Goal: Information Seeking & Learning: Learn about a topic

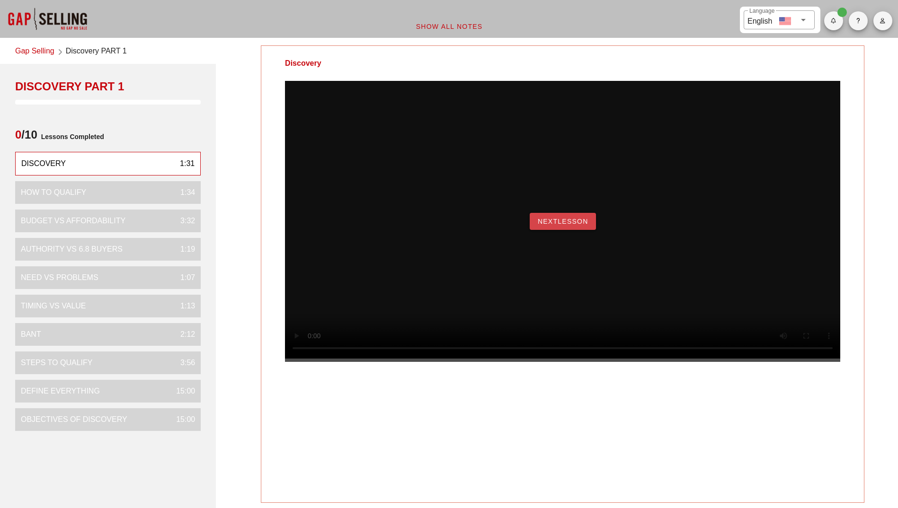
click at [557, 230] on button "NextLesson" at bounding box center [563, 221] width 66 height 17
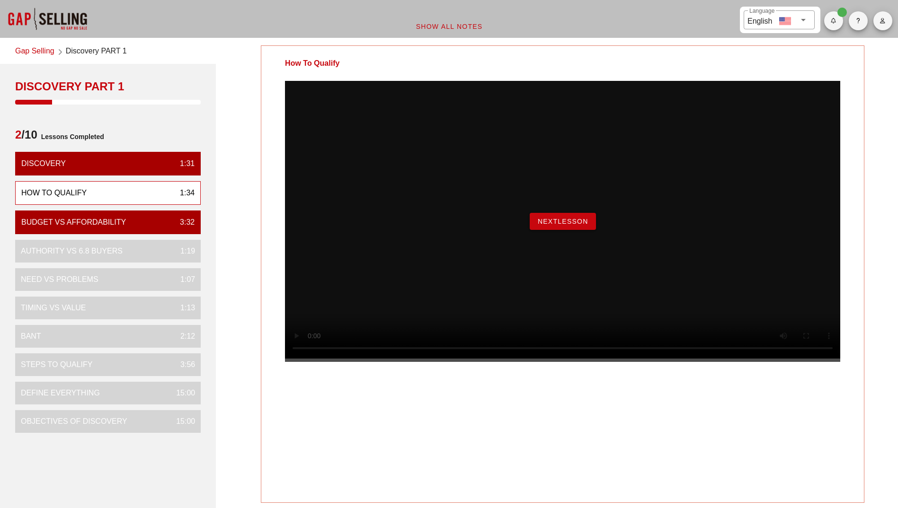
click at [557, 230] on button "NextLesson" at bounding box center [563, 221] width 66 height 17
click at [551, 230] on button "NextLesson" at bounding box center [563, 221] width 66 height 17
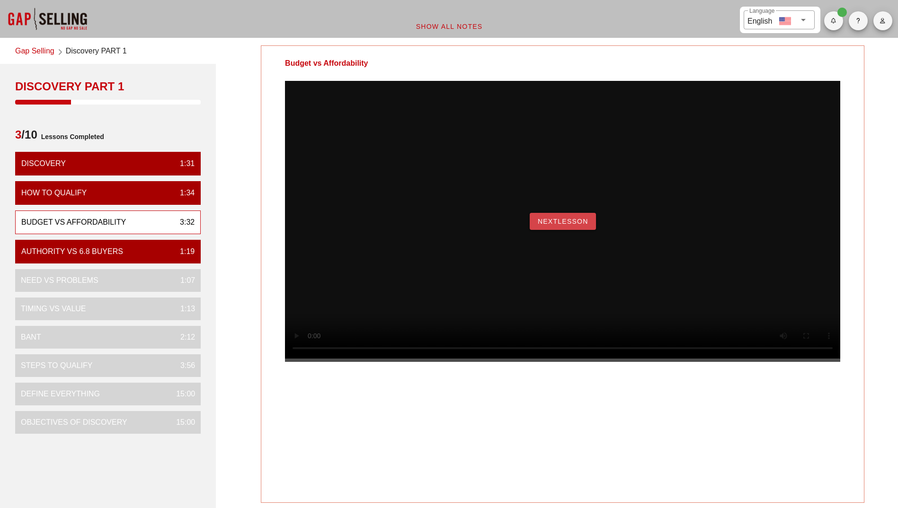
click at [549, 225] on span "NextLesson" at bounding box center [562, 222] width 51 height 8
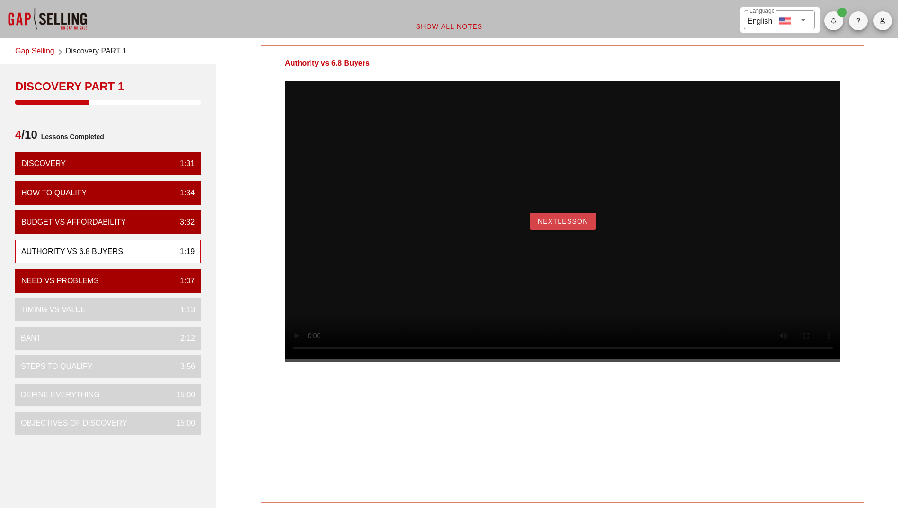
click at [568, 225] on span "NextLesson" at bounding box center [562, 222] width 51 height 8
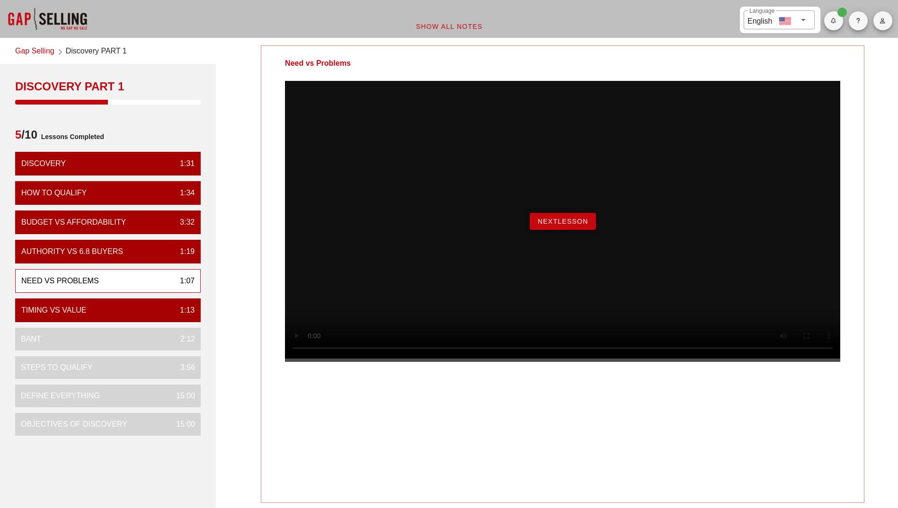
click at [566, 225] on span "NextLesson" at bounding box center [562, 222] width 51 height 8
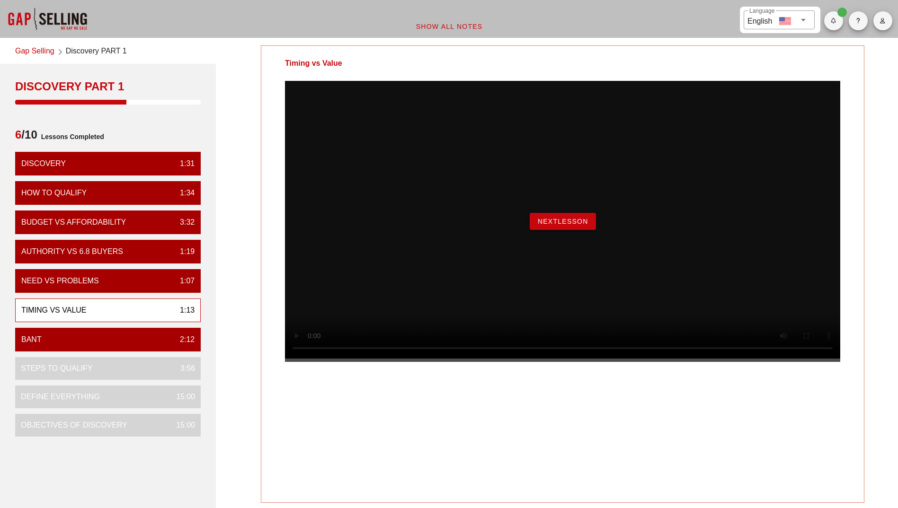
click at [563, 225] on span "NextLesson" at bounding box center [562, 222] width 51 height 8
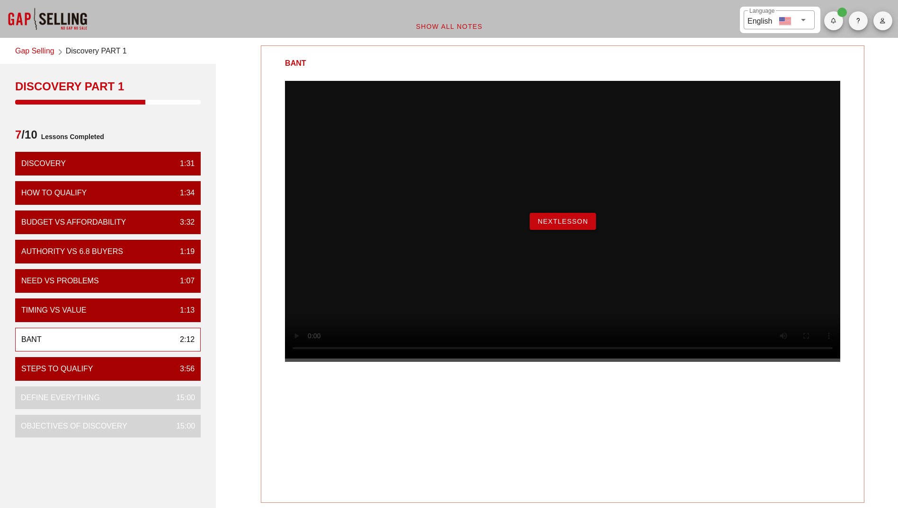
click at [550, 225] on span "NextLesson" at bounding box center [562, 222] width 51 height 8
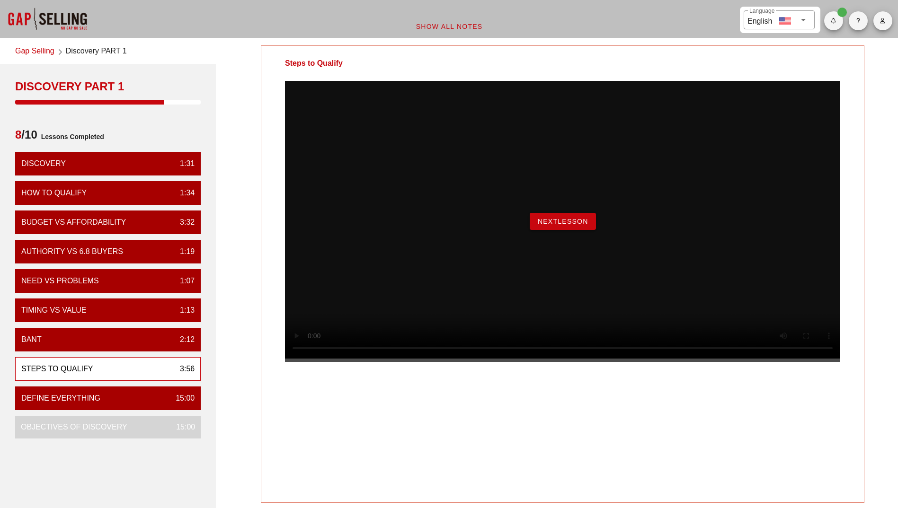
click at [543, 230] on button "NextLesson" at bounding box center [563, 221] width 66 height 17
